Goal: Check status: Check status

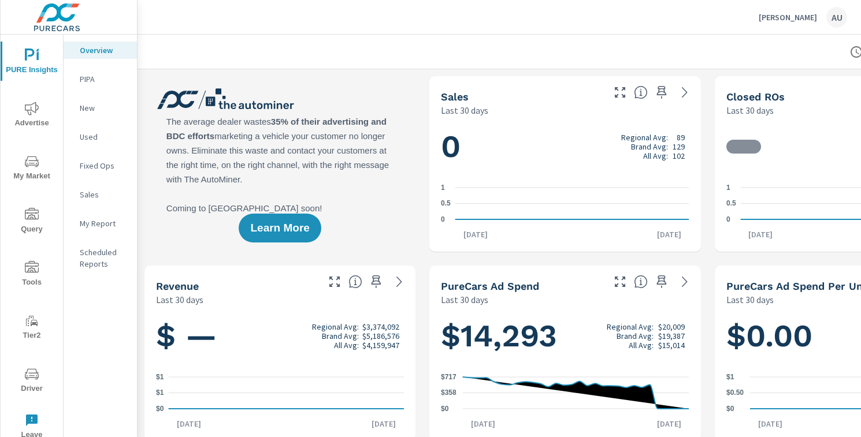
click at [36, 114] on icon "nav menu" at bounding box center [32, 109] width 14 height 14
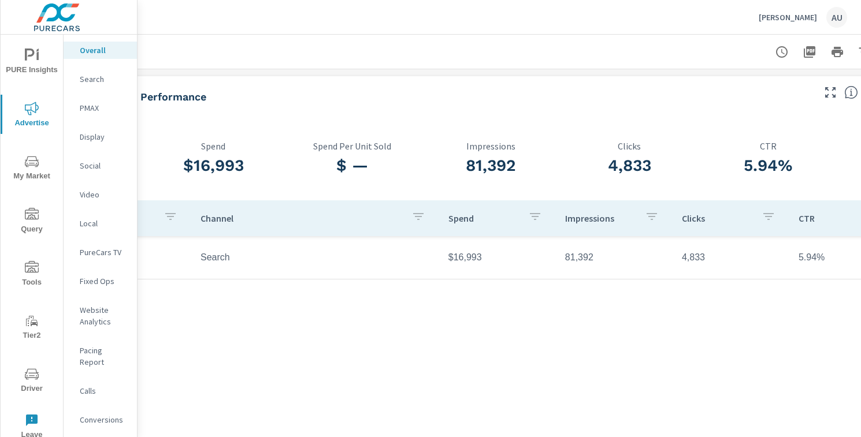
scroll to position [0, 132]
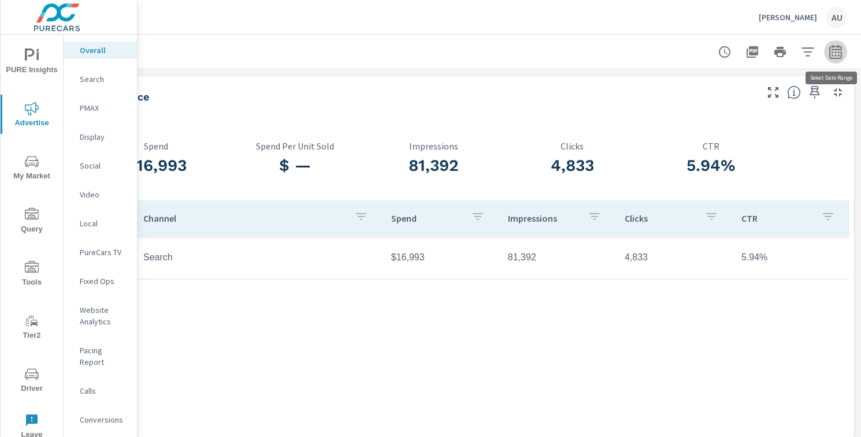
click at [837, 58] on button "button" at bounding box center [835, 51] width 23 height 23
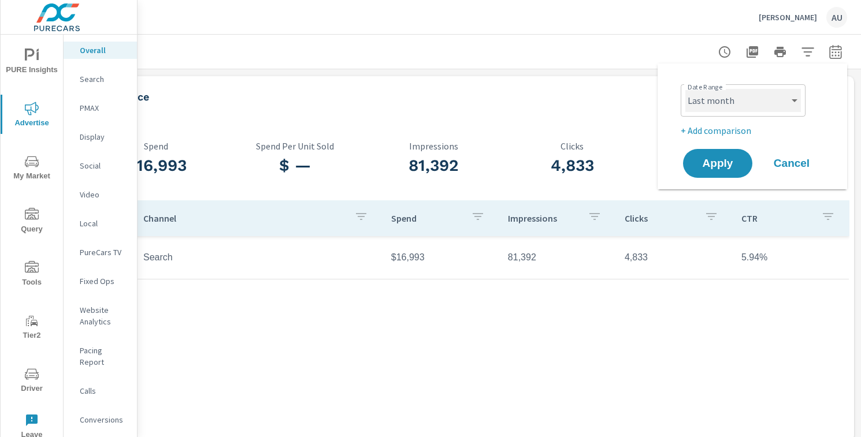
click at [699, 109] on select "Custom [DATE] Last week Last 7 days Last 14 days Last 30 days Last 45 days Last…" at bounding box center [743, 100] width 116 height 23
click at [685, 89] on select "Custom [DATE] Last week Last 7 days Last 14 days Last 30 days Last 45 days Last…" at bounding box center [743, 100] width 116 height 23
select select "Month to date"
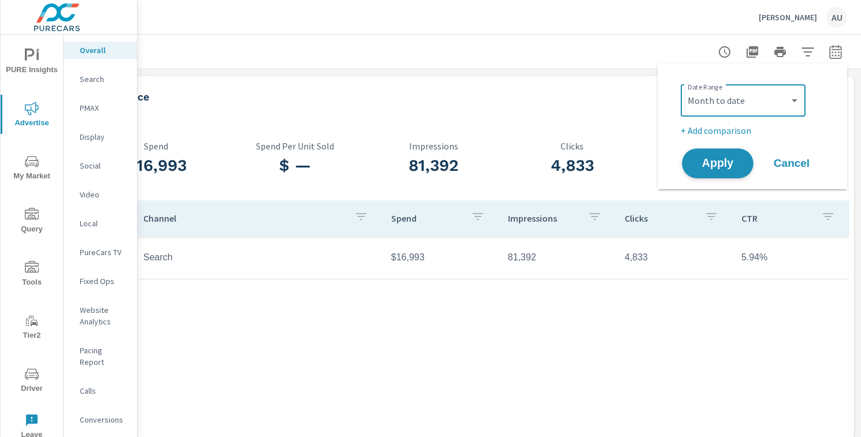
click at [725, 161] on span "Apply" at bounding box center [717, 163] width 47 height 11
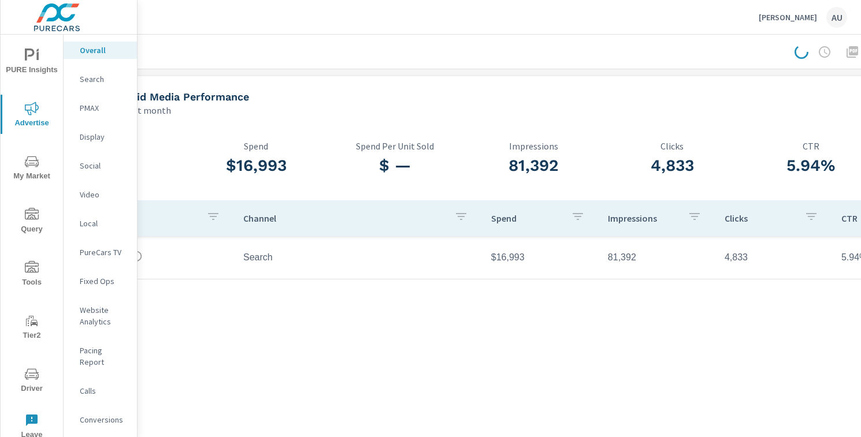
scroll to position [0, 0]
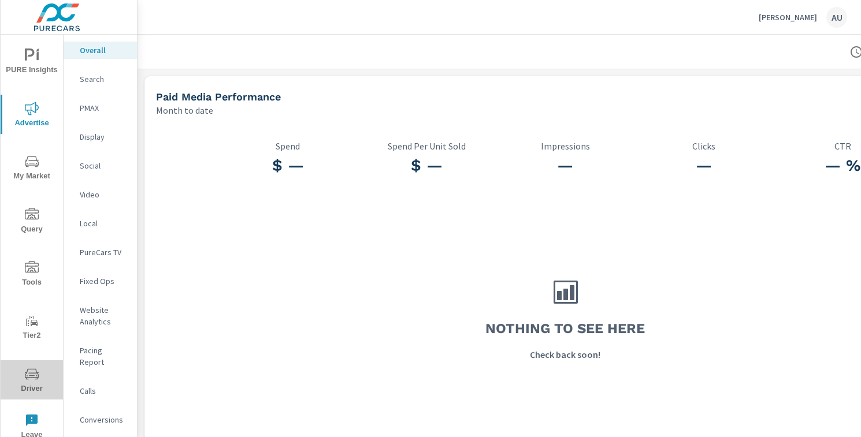
click at [30, 370] on icon "nav menu" at bounding box center [32, 375] width 14 height 14
